Goal: Find contact information: Find contact information

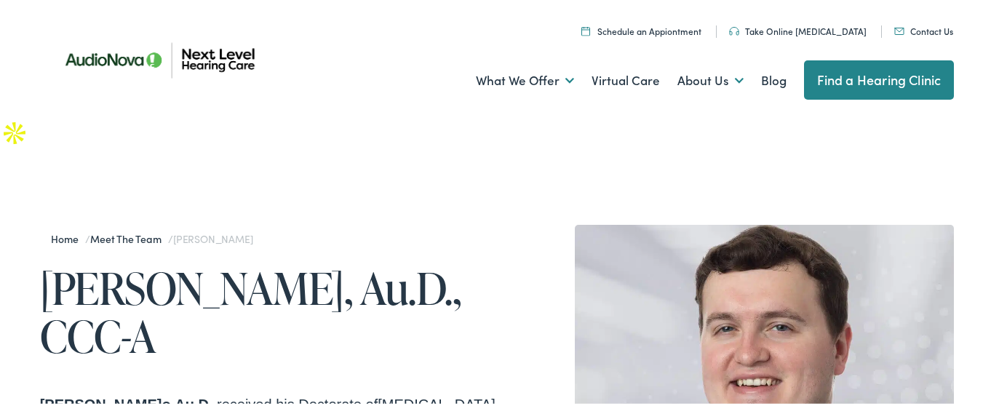
click at [228, 262] on h1 "[PERSON_NAME], Au.D., CCC-A" at bounding box center [268, 310] width 457 height 96
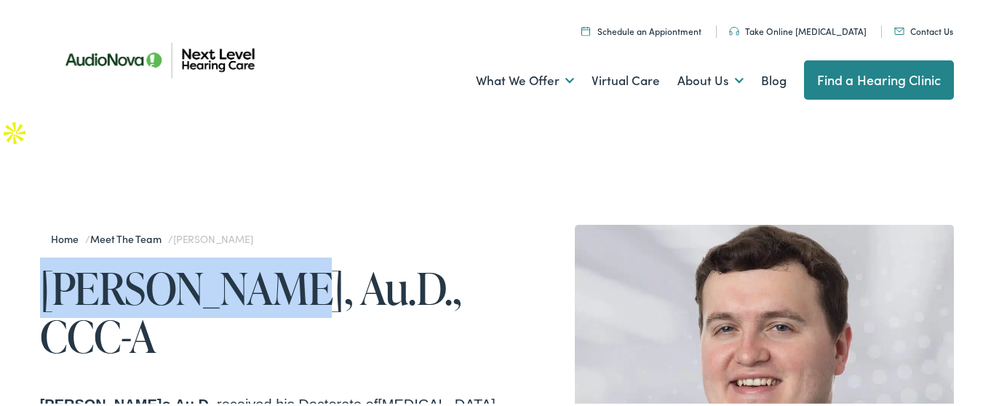
copy h1 "[PERSON_NAME]"
drag, startPoint x: 228, startPoint y: 250, endPoint x: 154, endPoint y: 250, distance: 74.2
click at [154, 262] on h1 "[PERSON_NAME], Au.D., CCC-A" at bounding box center [268, 310] width 457 height 96
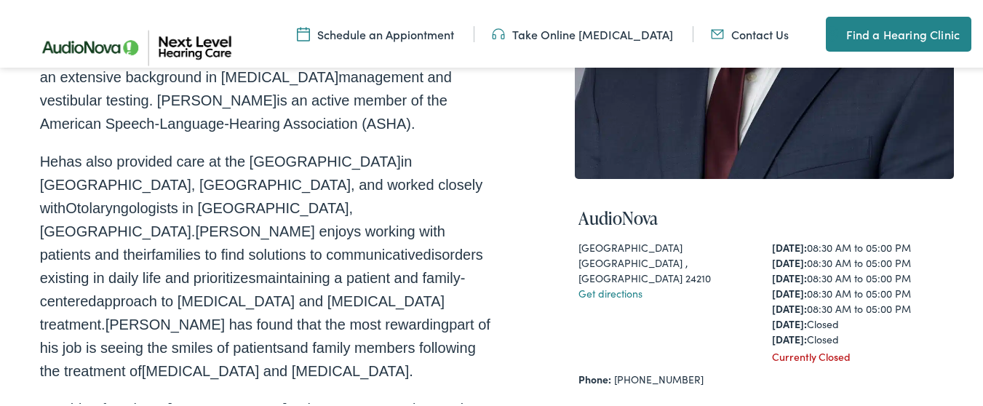
scroll to position [437, 0]
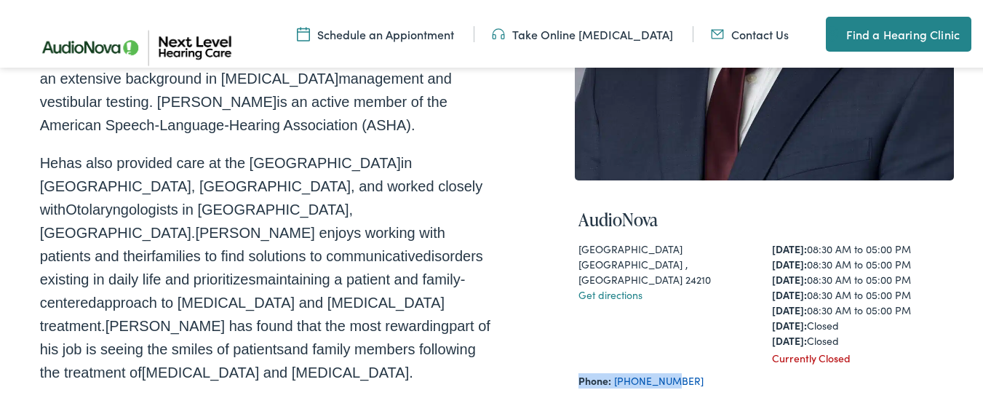
drag, startPoint x: 685, startPoint y: 333, endPoint x: 659, endPoint y: 339, distance: 26.3
click at [659, 339] on div "AudioNova [STREET_ADDRESS][PERSON_NAME] Get directions [DATE]: 08:30 AM to 05:0…" at bounding box center [764, 366] width 373 height 347
click at [675, 371] on div "Phone: [PHONE_NUMBER]" at bounding box center [764, 378] width 373 height 15
drag, startPoint x: 675, startPoint y: 339, endPoint x: 607, endPoint y: 339, distance: 68.4
click at [607, 371] on div "Phone: [PHONE_NUMBER]" at bounding box center [764, 378] width 373 height 15
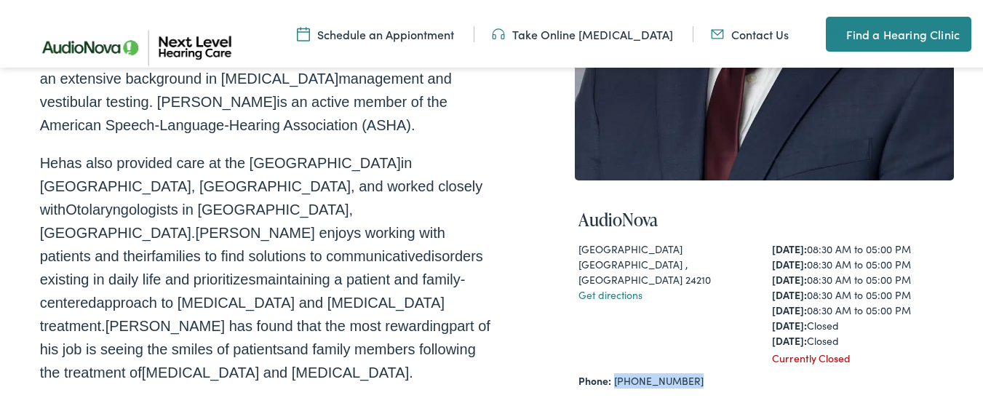
scroll to position [611, 0]
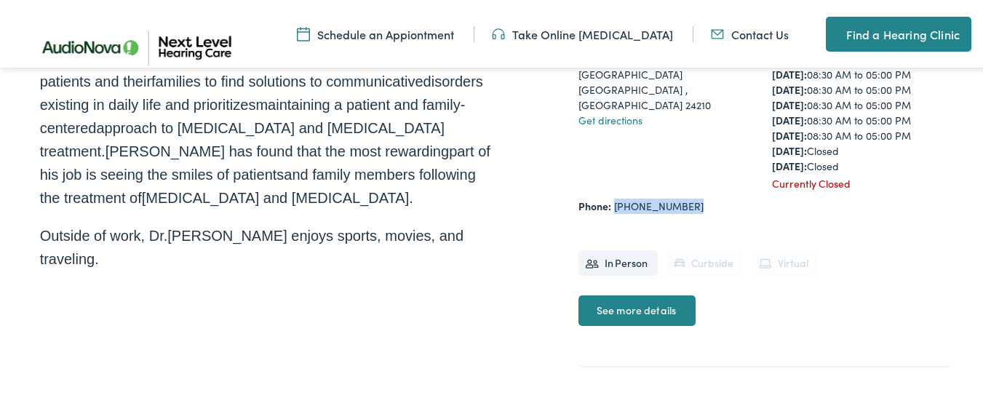
copy div "[PHONE_NUMBER]"
